Goal: Transaction & Acquisition: Purchase product/service

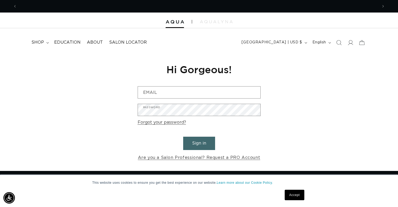
scroll to position [0, 361]
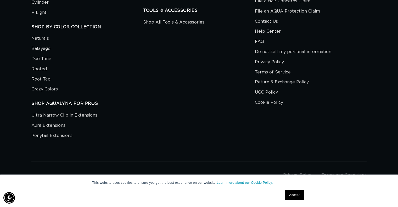
scroll to position [0, 722]
